Goal: Task Accomplishment & Management: Complete application form

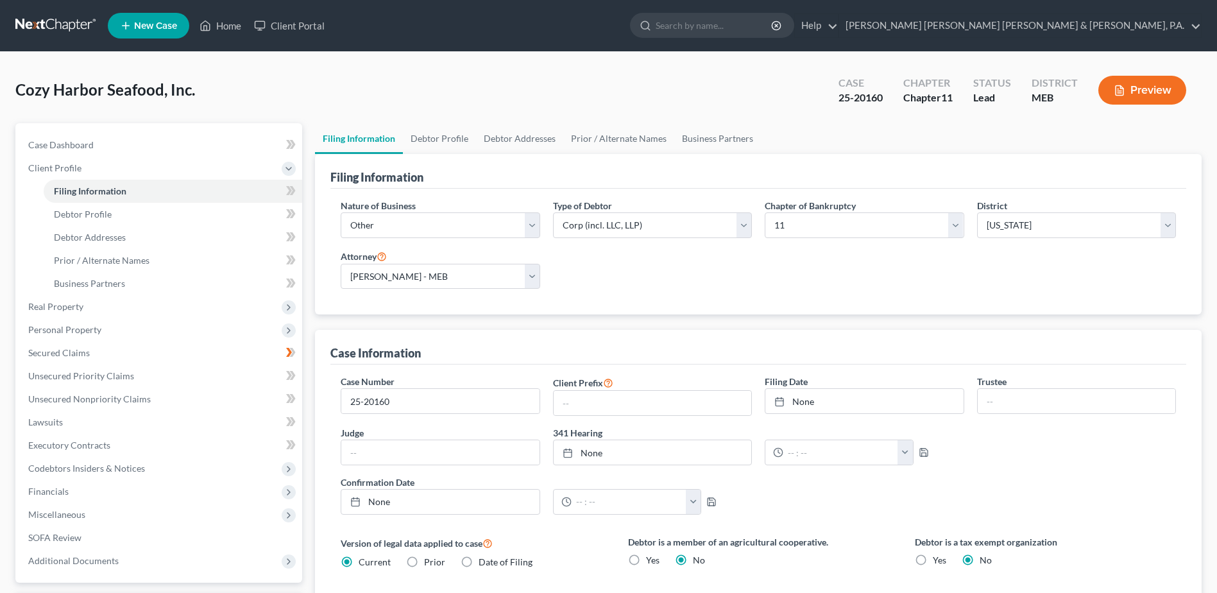
select select "3"
select select "1"
select select "37"
select select "2"
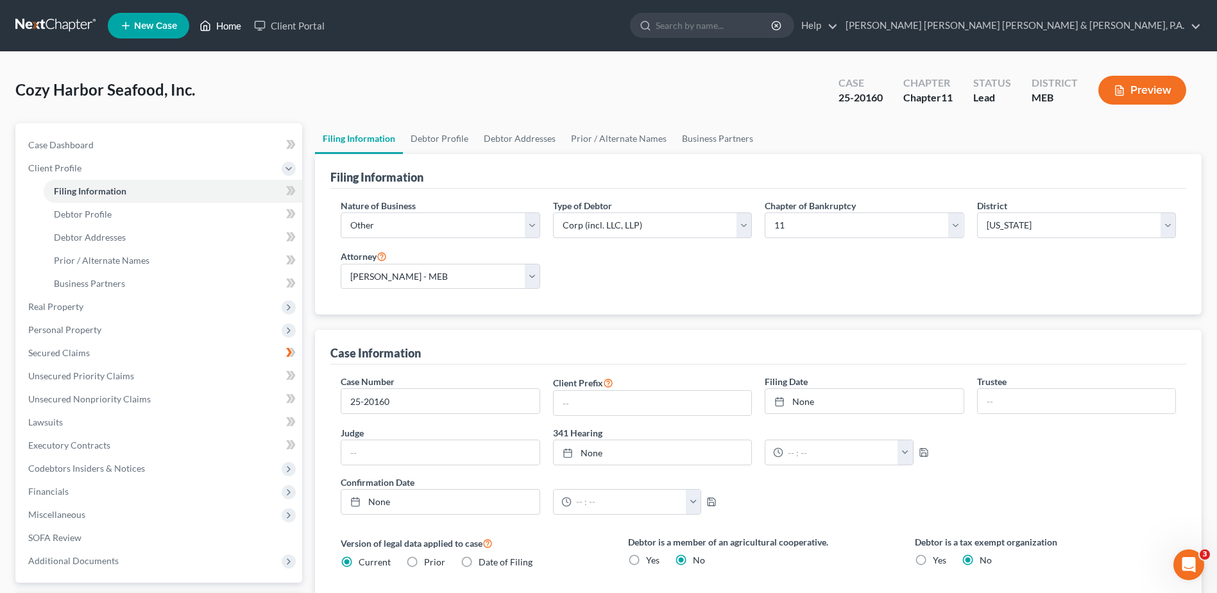
click at [235, 24] on link "Home" at bounding box center [220, 25] width 55 height 23
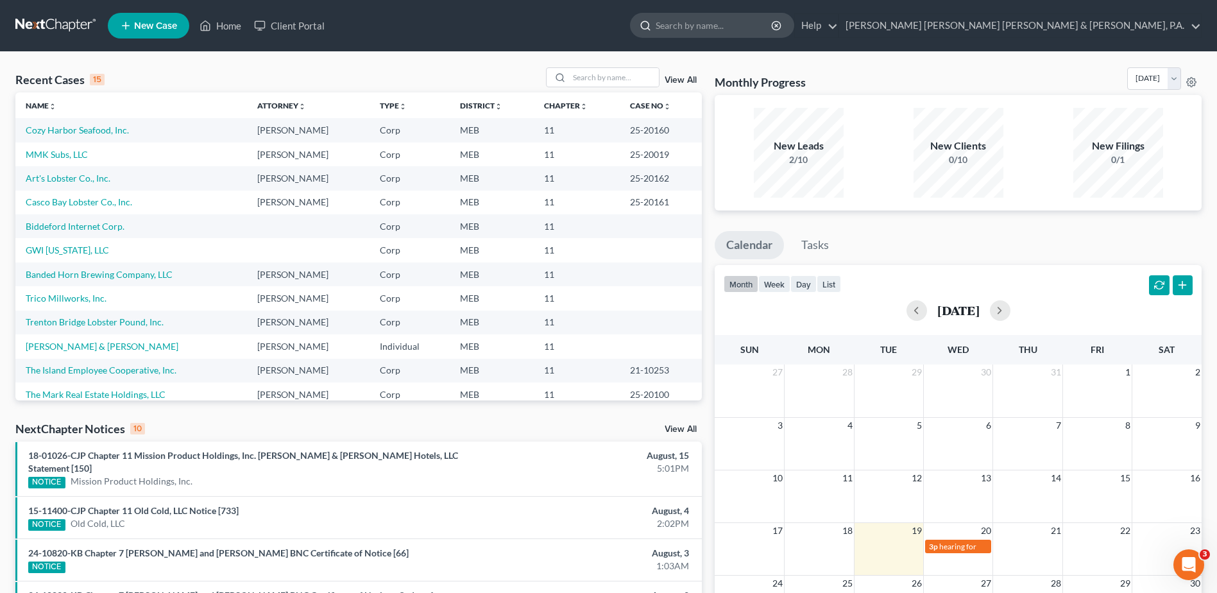
click at [773, 20] on input "search" at bounding box center [714, 25] width 117 height 24
type input "[US_STATE] Craf"
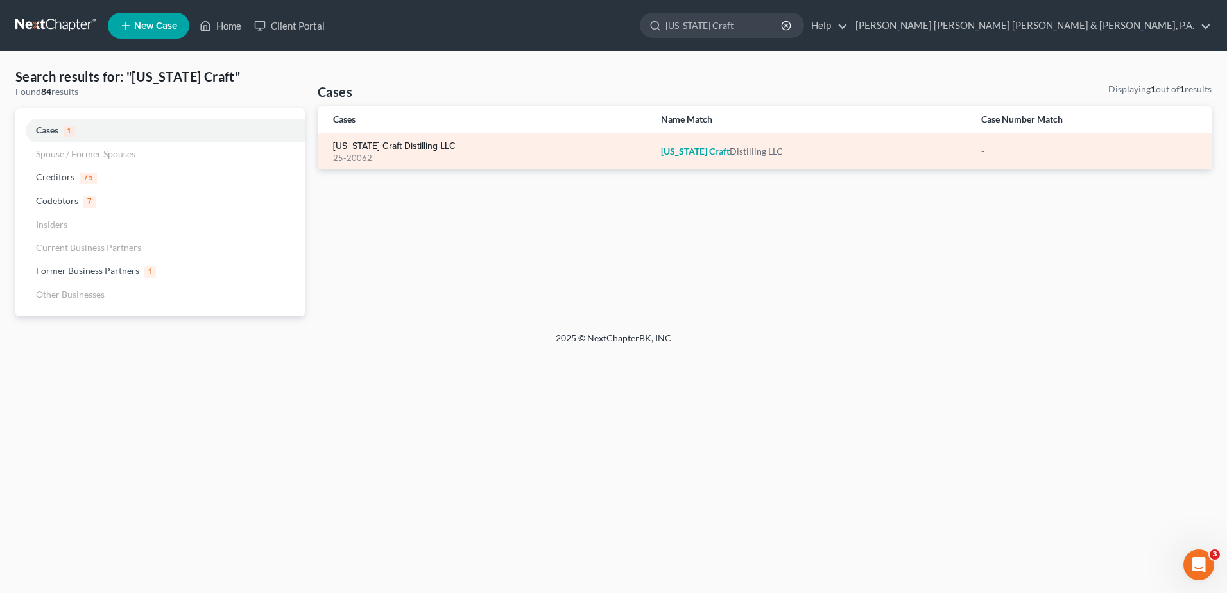
click at [425, 144] on link "[US_STATE] Craft Distilling LLC" at bounding box center [394, 146] width 123 height 9
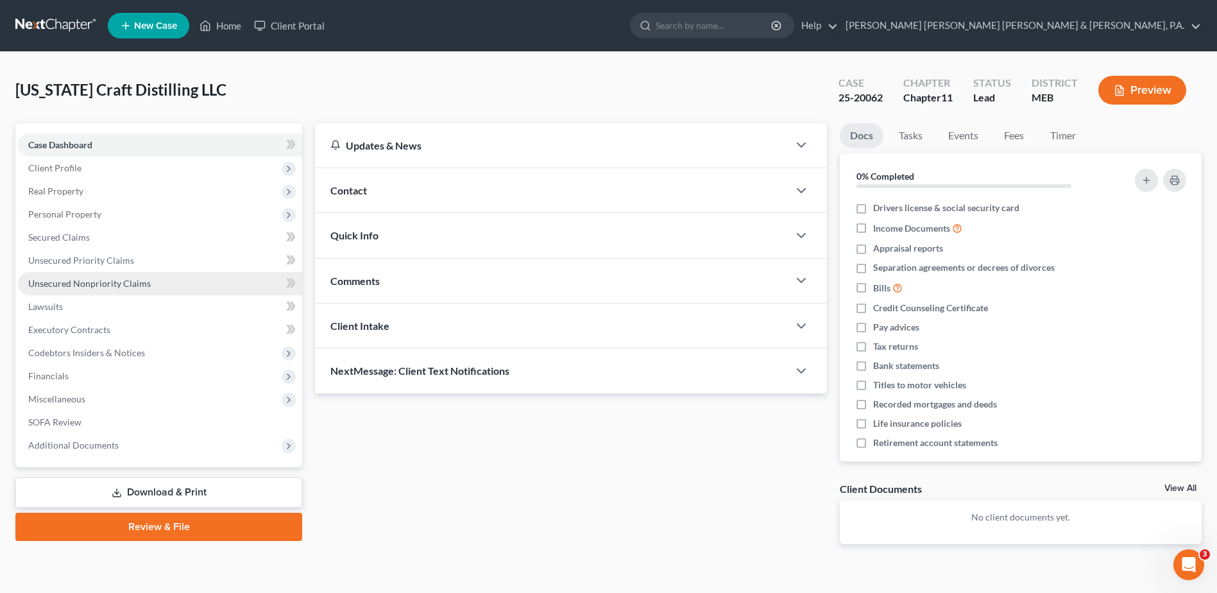
click at [162, 286] on link "Unsecured Nonpriority Claims" at bounding box center [160, 283] width 284 height 23
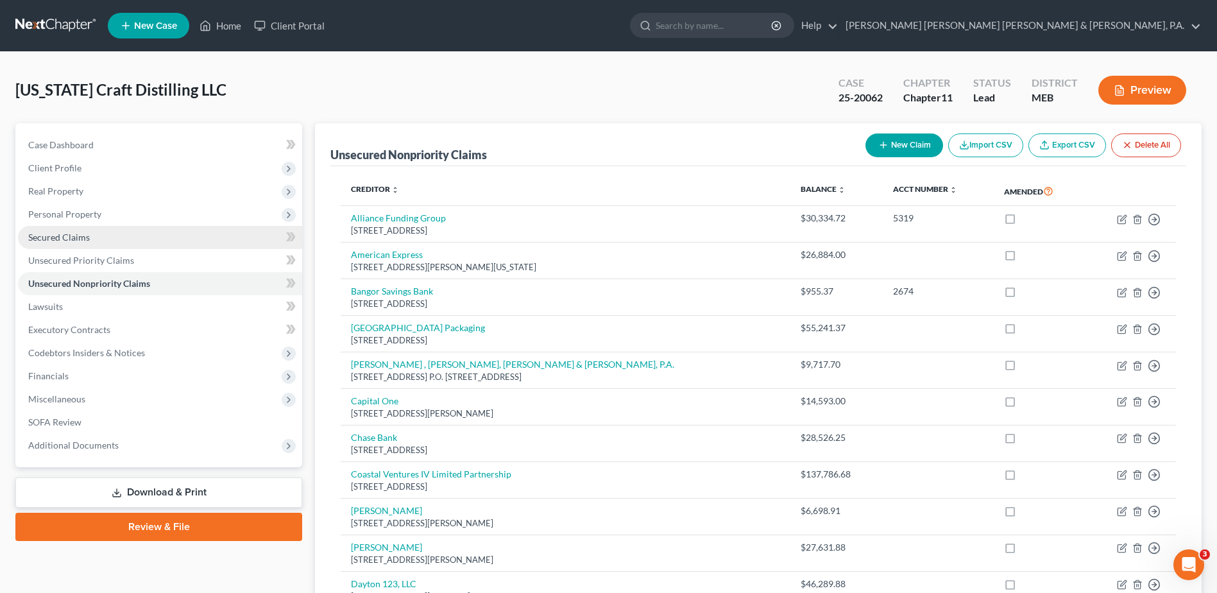
click at [86, 243] on link "Secured Claims" at bounding box center [160, 237] width 284 height 23
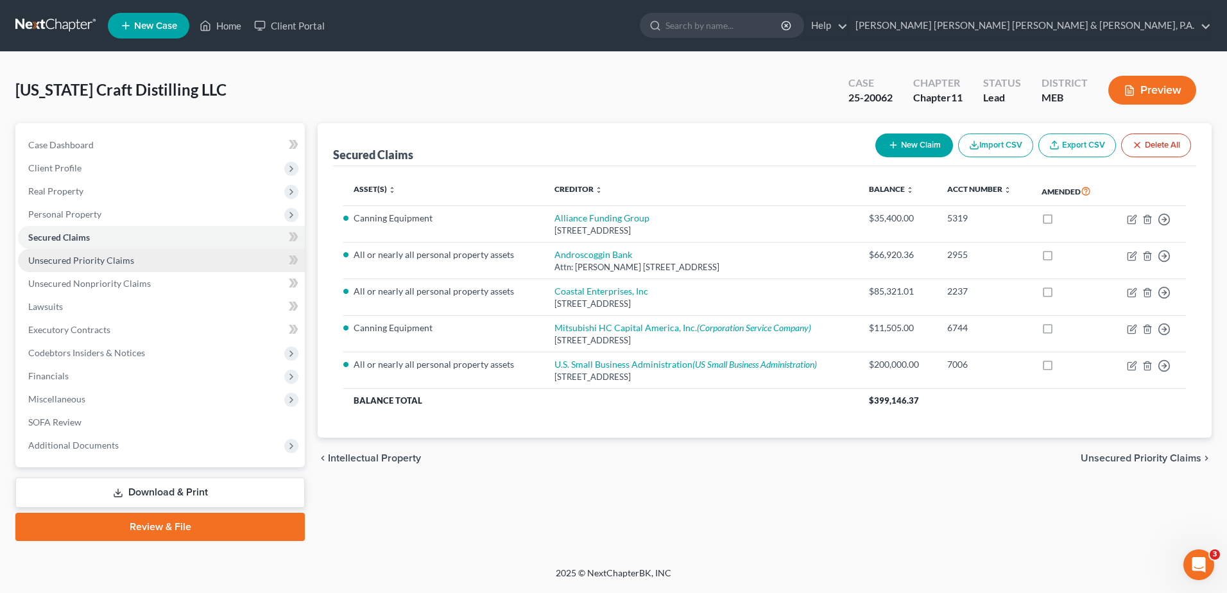
click at [139, 263] on link "Unsecured Priority Claims" at bounding box center [161, 260] width 287 height 23
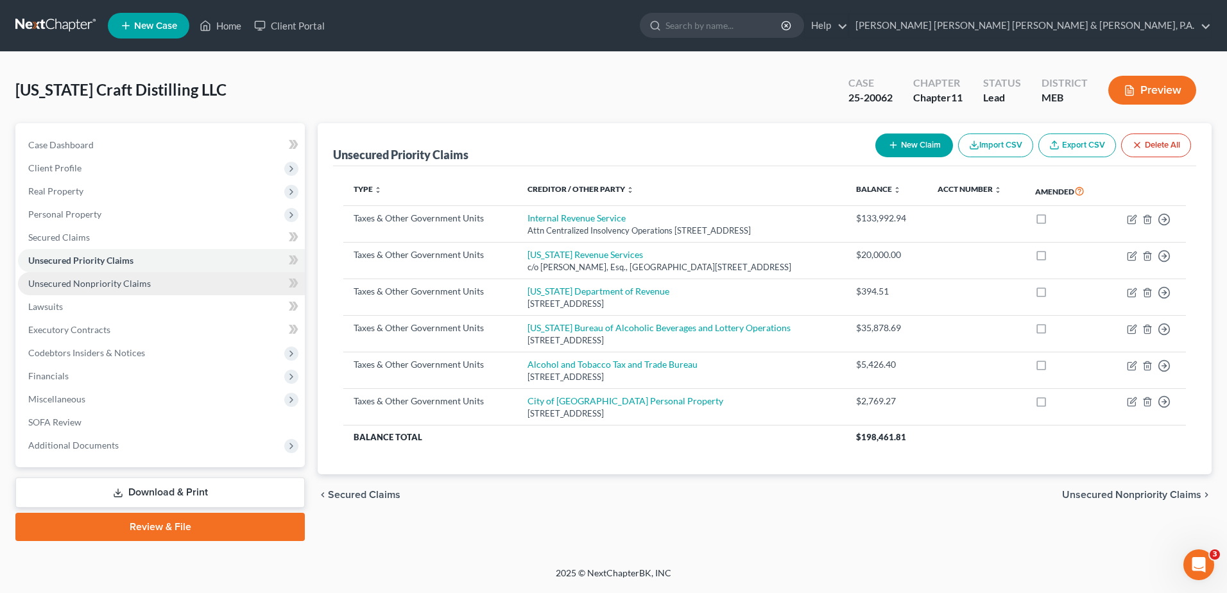
click at [146, 289] on link "Unsecured Nonpriority Claims" at bounding box center [161, 283] width 287 height 23
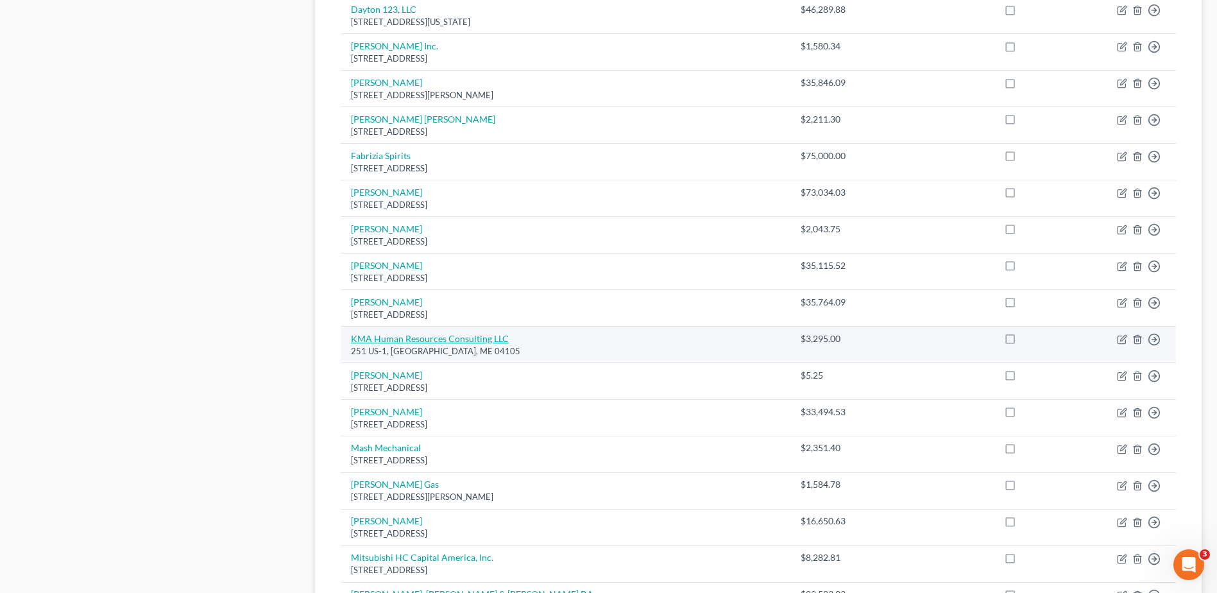
scroll to position [577, 0]
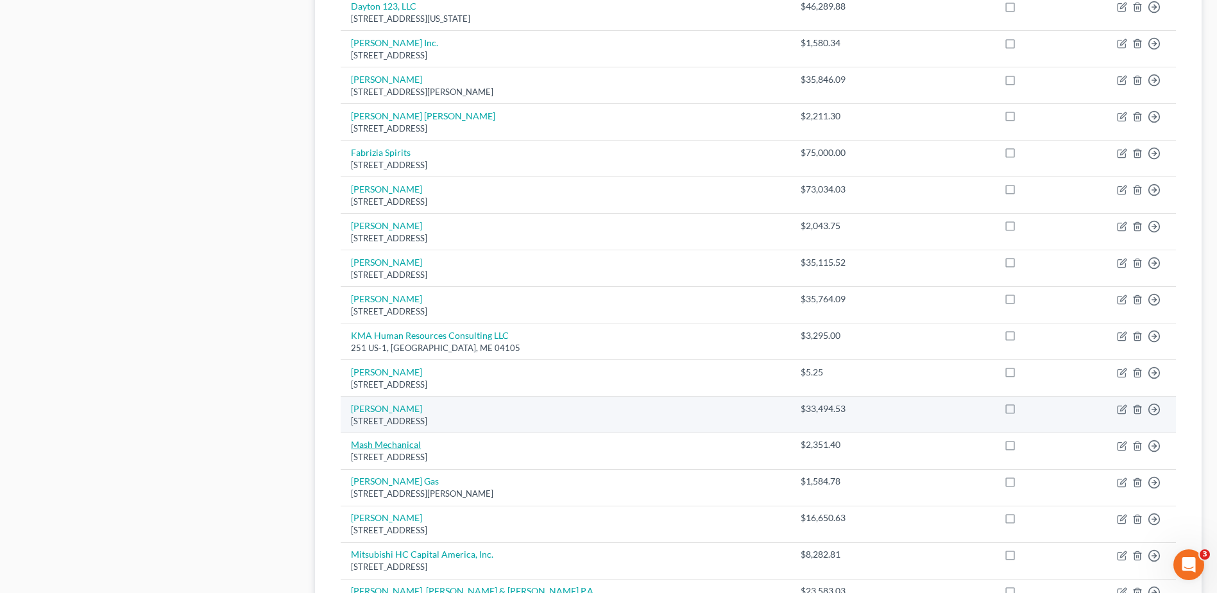
drag, startPoint x: 456, startPoint y: 397, endPoint x: 384, endPoint y: 443, distance: 85.4
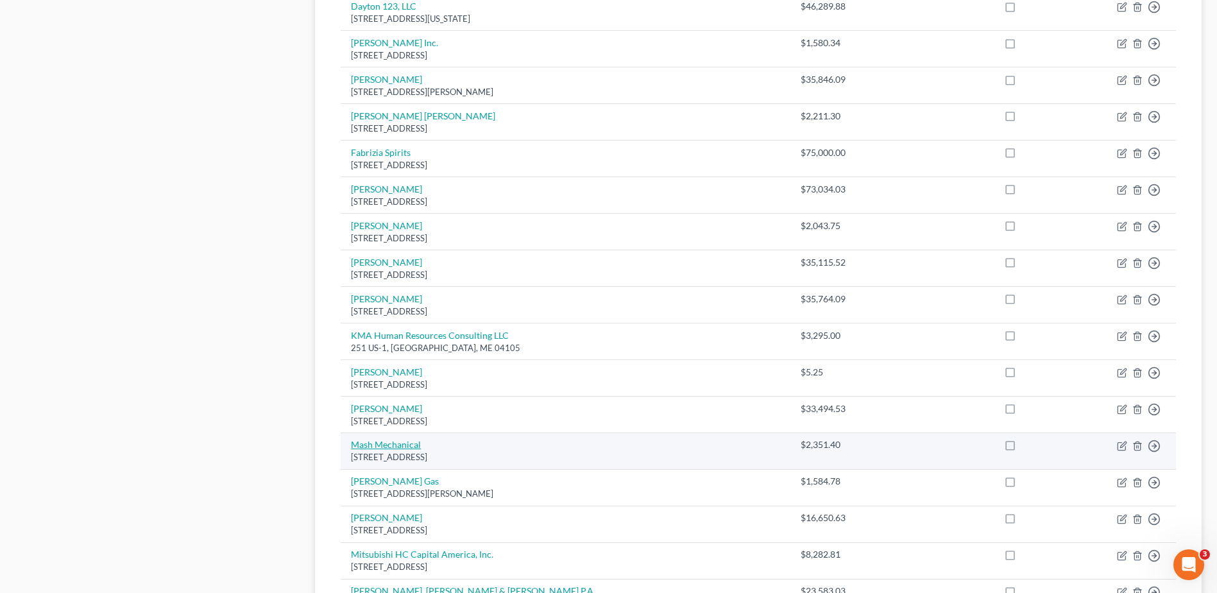
click at [384, 443] on link "Mash Mechanical" at bounding box center [386, 444] width 70 height 11
select select "20"
select select "14"
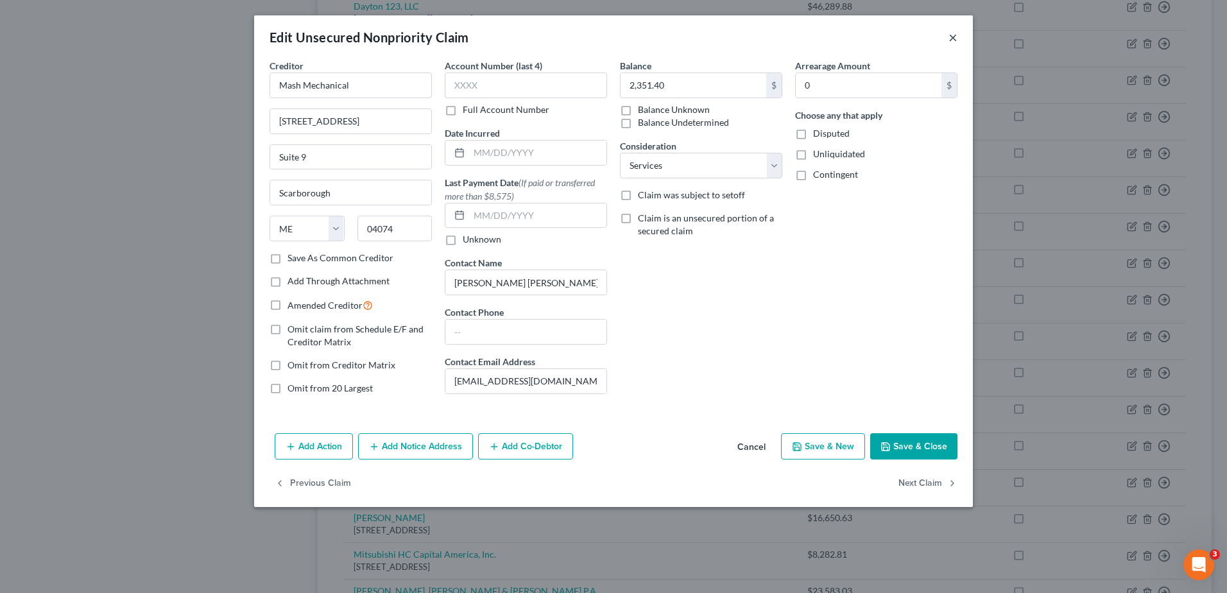
click at [950, 41] on button "×" at bounding box center [952, 37] width 9 height 15
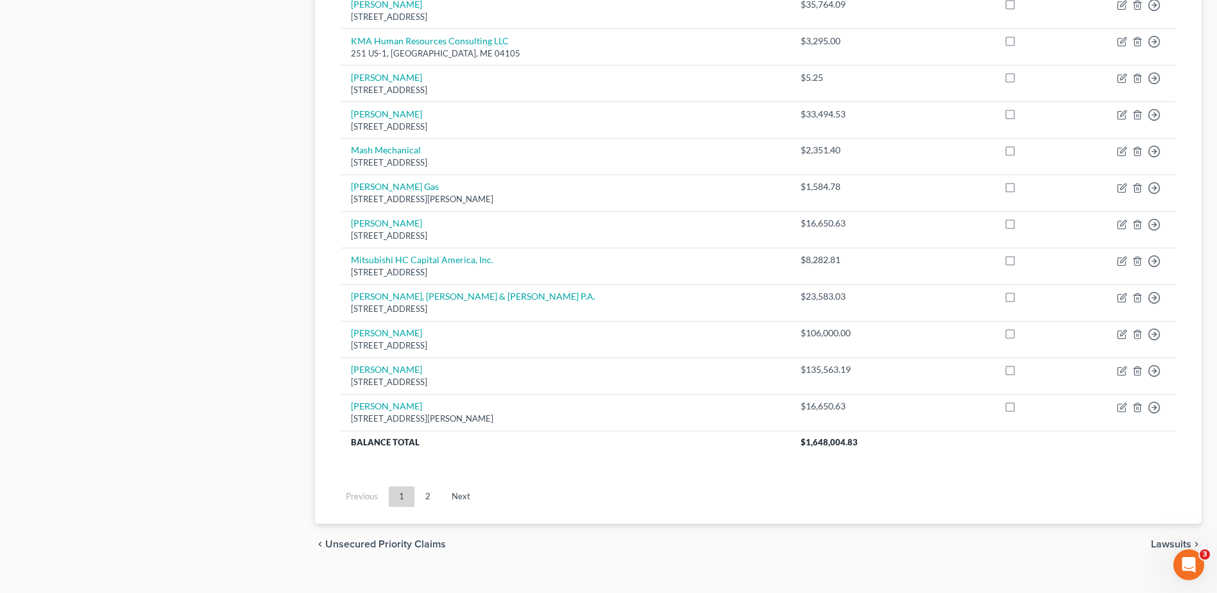
scroll to position [892, 0]
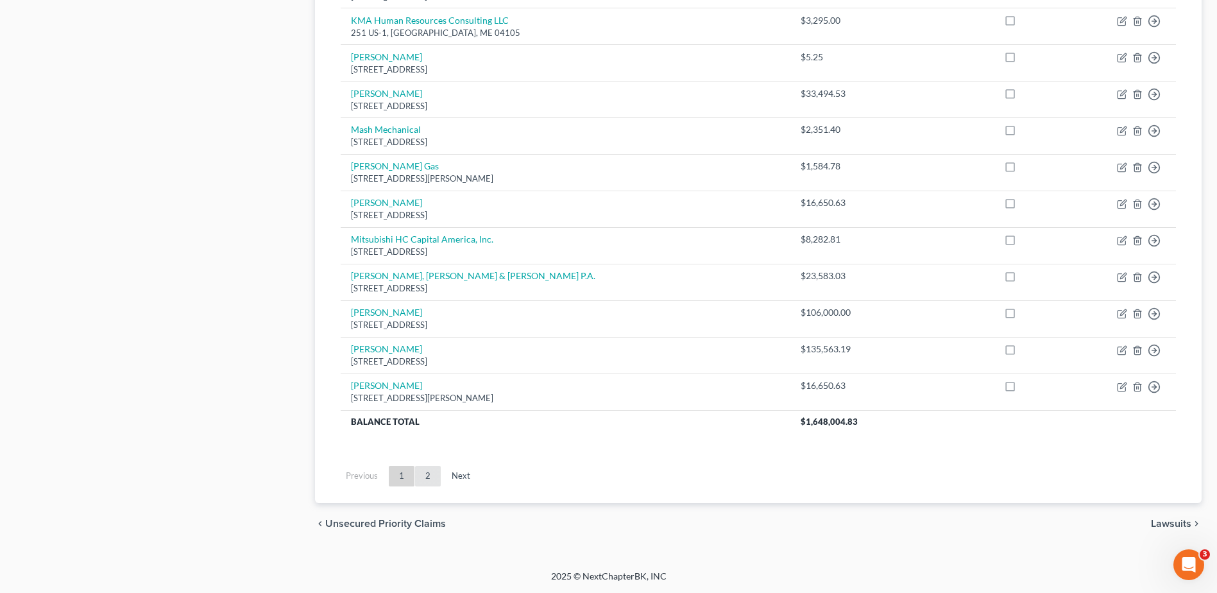
click at [434, 473] on link "2" at bounding box center [428, 476] width 26 height 21
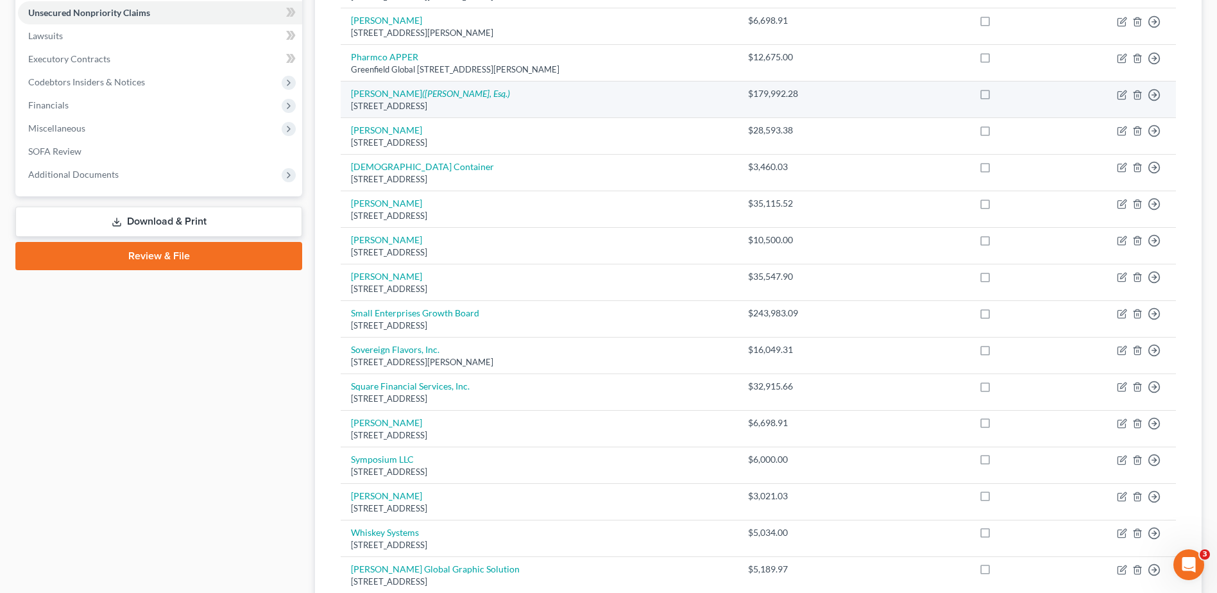
scroll to position [128, 0]
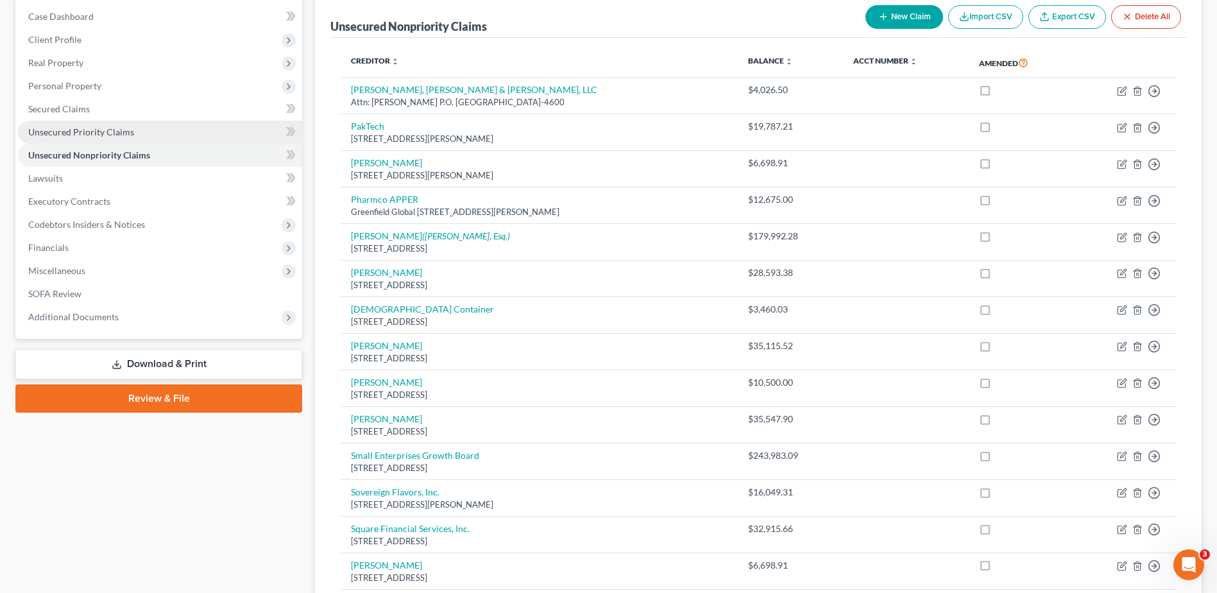
click at [117, 134] on span "Unsecured Priority Claims" at bounding box center [81, 131] width 106 height 11
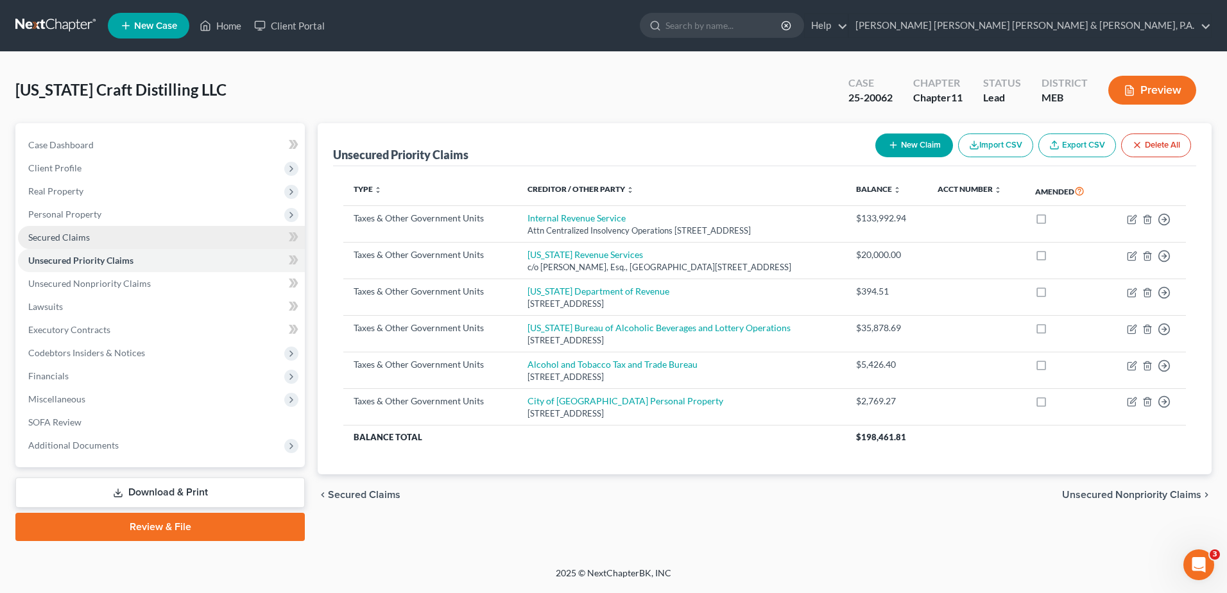
click at [104, 238] on link "Secured Claims" at bounding box center [161, 237] width 287 height 23
